Goal: Communication & Community: Answer question/provide support

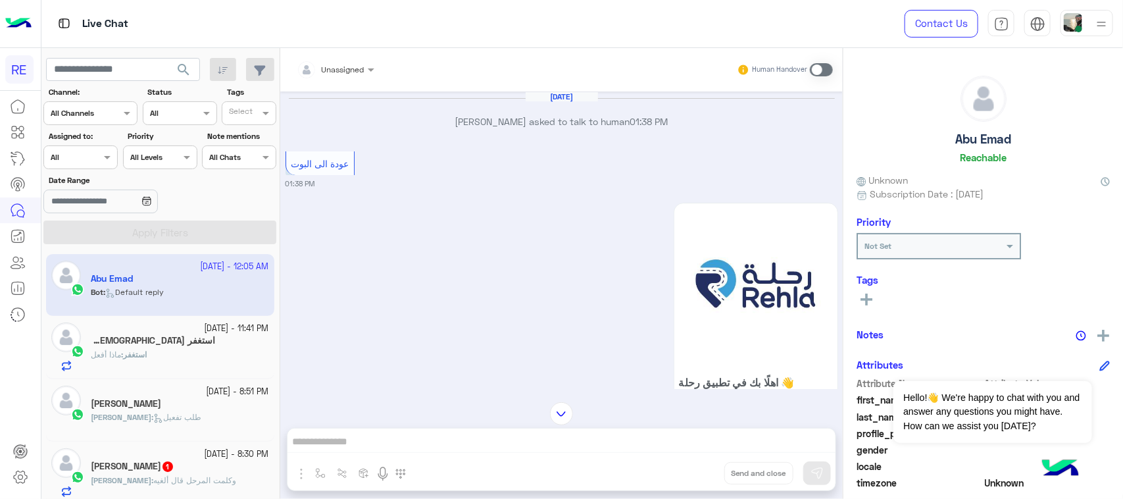
click at [182, 376] on div "[DATE] - 11:41 PM استغفر [DEMOGRAPHIC_DATA] 7 استغفر : ماذا أفعل" at bounding box center [160, 347] width 228 height 63
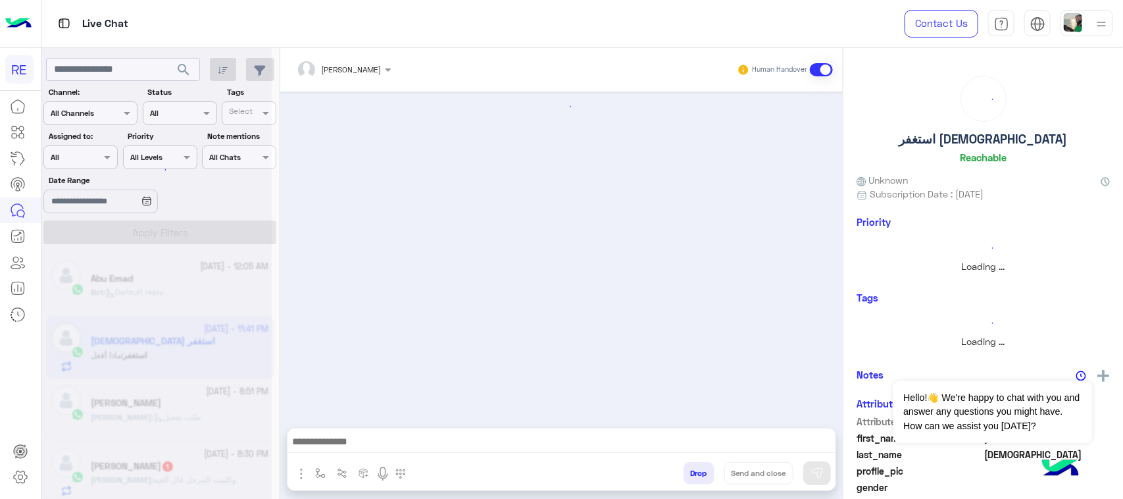
scroll to position [898, 0]
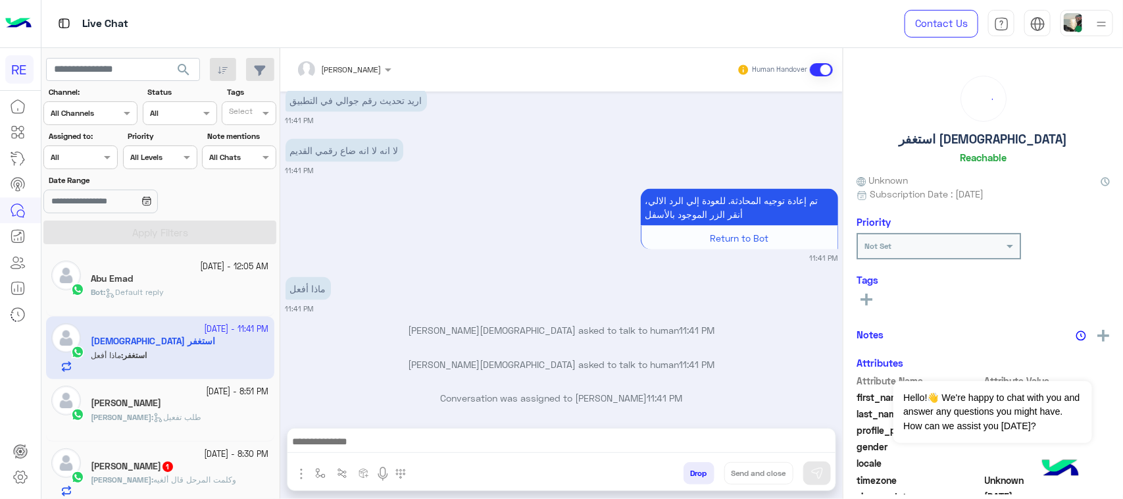
click at [166, 472] on div "[PERSON_NAME] 1" at bounding box center [180, 468] width 178 height 14
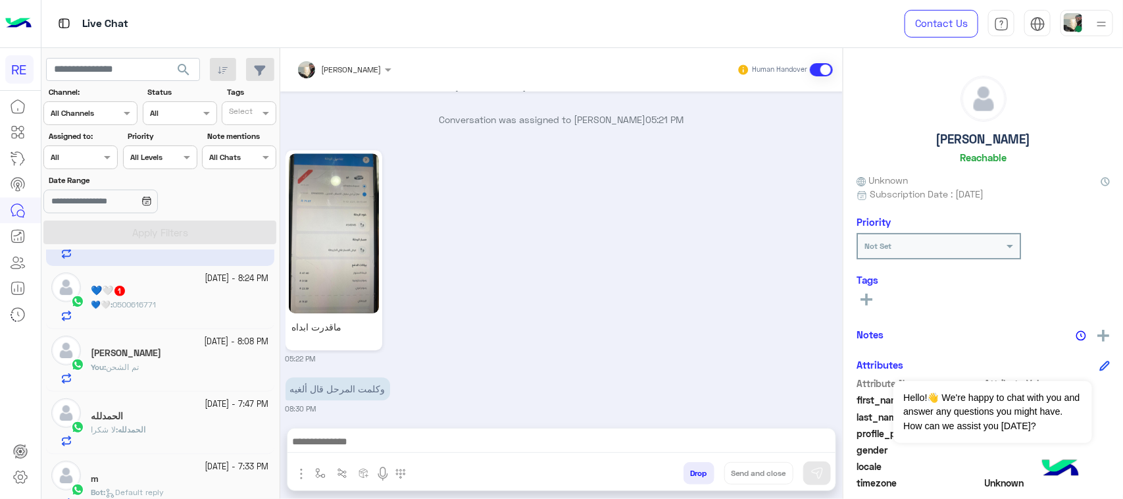
scroll to position [247, 0]
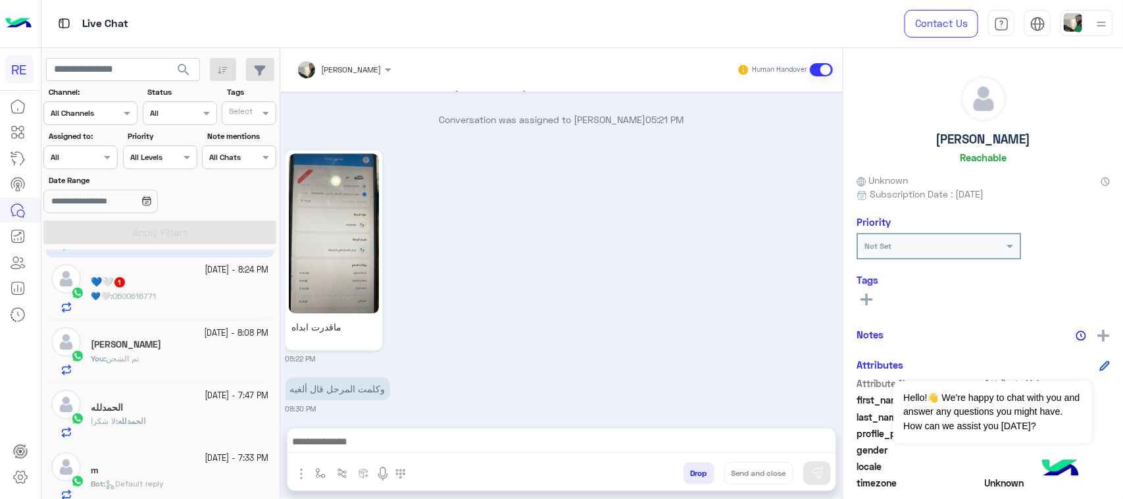
click at [138, 303] on div "💙🤍 : 0500616771" at bounding box center [180, 301] width 178 height 23
